Goal: Task Accomplishment & Management: Manage account settings

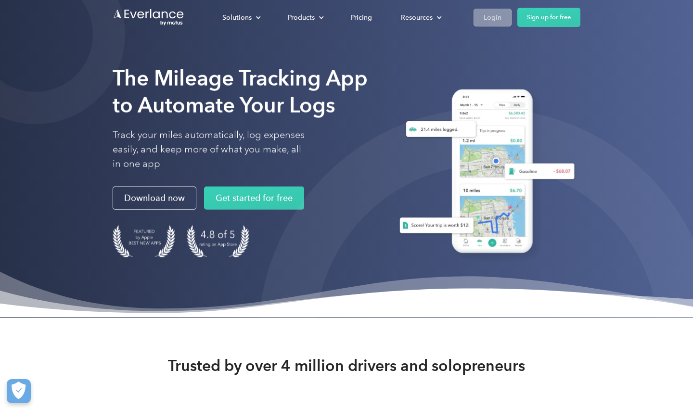
click at [488, 25] on link "Login" at bounding box center [493, 18] width 38 height 18
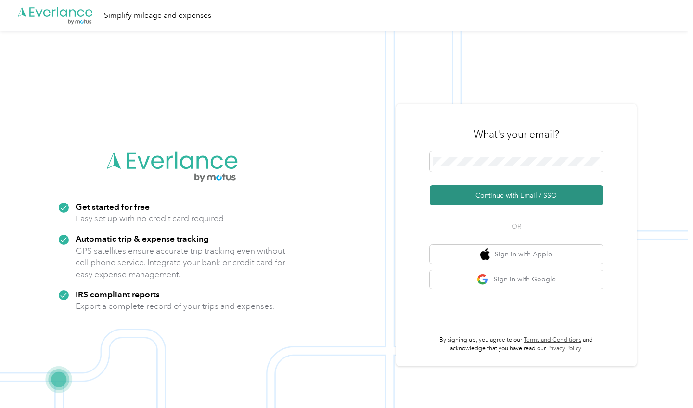
click at [515, 203] on button "Continue with Email / SSO" at bounding box center [516, 195] width 173 height 20
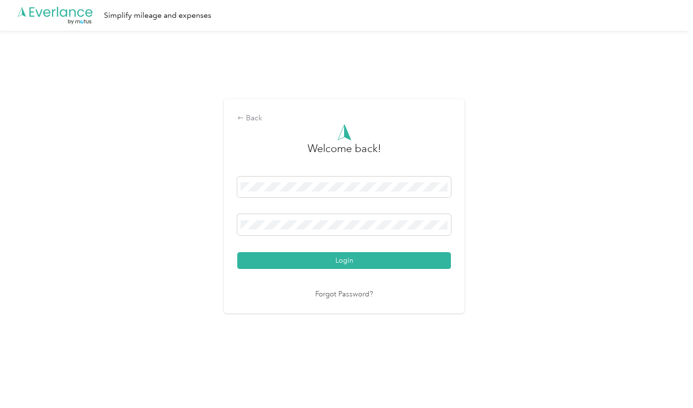
click at [347, 261] on button "Login" at bounding box center [344, 260] width 214 height 17
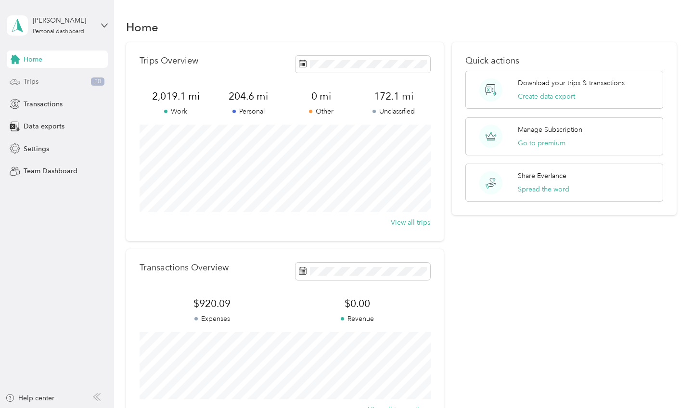
click at [26, 80] on span "Trips" at bounding box center [31, 82] width 15 height 10
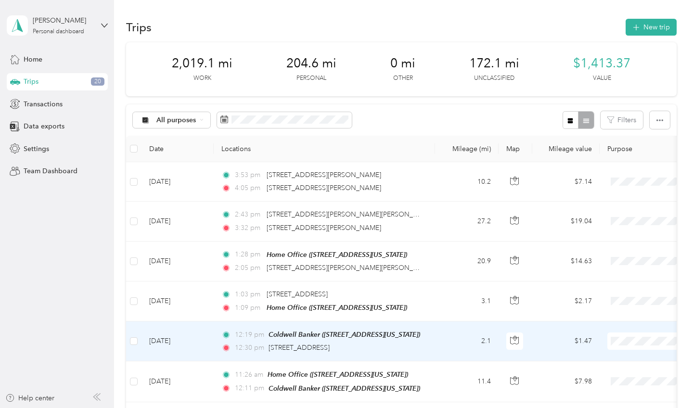
click at [451, 334] on td "2.1" at bounding box center [467, 342] width 64 height 40
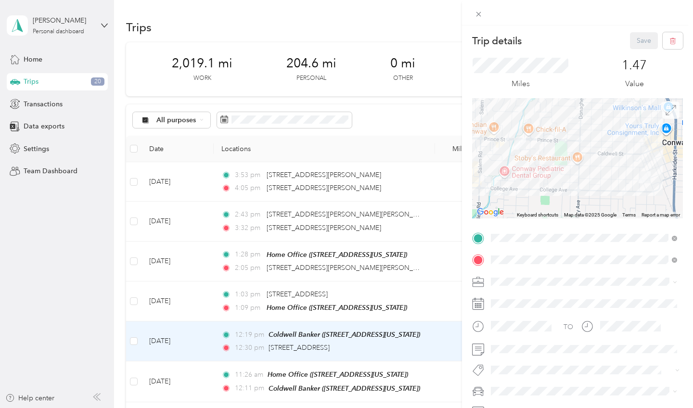
click at [673, 110] on icon at bounding box center [671, 110] width 11 height 11
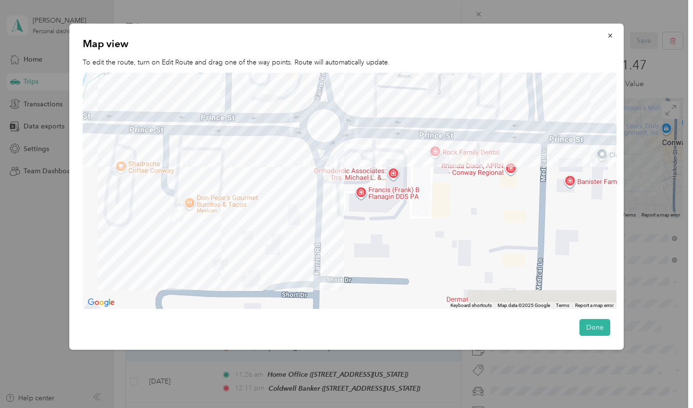
drag, startPoint x: 210, startPoint y: 223, endPoint x: 269, endPoint y: 42, distance: 190.2
click at [269, 42] on div "Map view To edit the route, turn on Edit Route and drag one of the way points. …" at bounding box center [346, 187] width 555 height 326
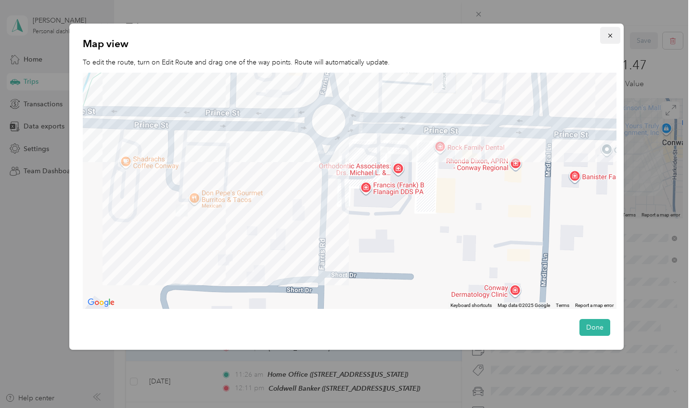
click at [607, 35] on icon "button" at bounding box center [610, 35] width 7 height 7
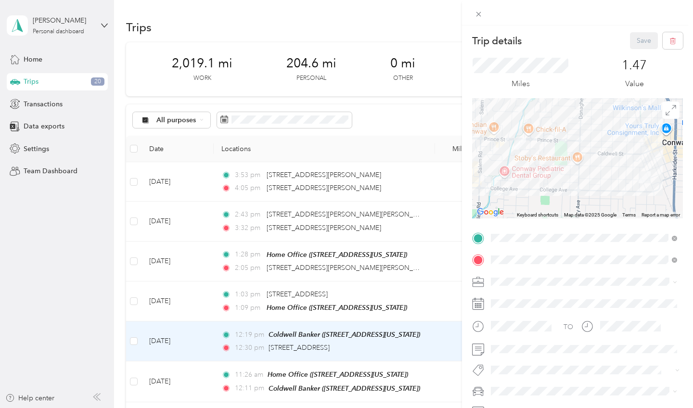
click at [68, 31] on div "Trip details Save This trip cannot be edited because it is either under review,…" at bounding box center [346, 204] width 693 height 408
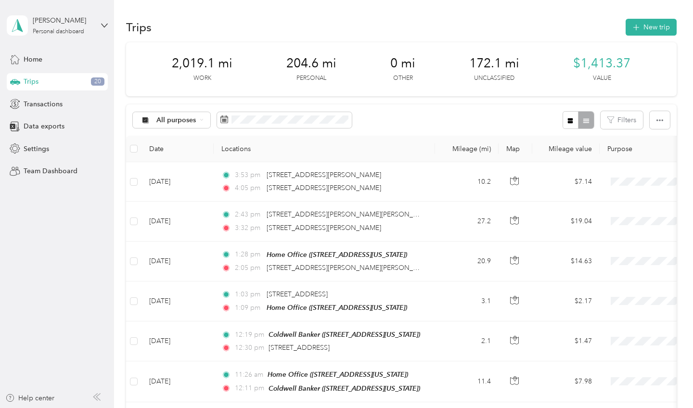
click at [101, 21] on div "[PERSON_NAME] Personal dashboard" at bounding box center [57, 26] width 101 height 34
click at [58, 79] on div "Log out" at bounding box center [135, 79] width 244 height 17
